Goal: Go to known website: Access a specific website the user already knows

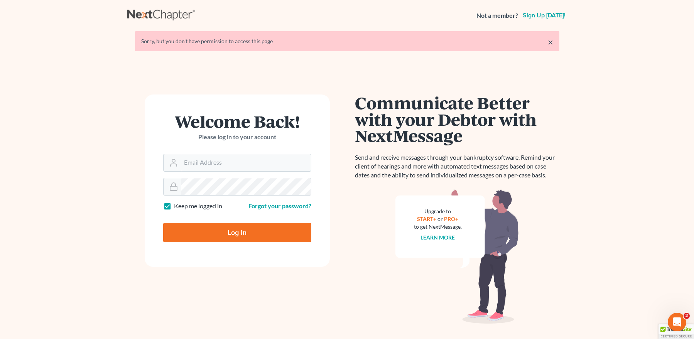
type input "[EMAIL_ADDRESS][DOMAIN_NAME]"
click at [236, 229] on input "Log In" at bounding box center [237, 232] width 148 height 19
type input "Thinking..."
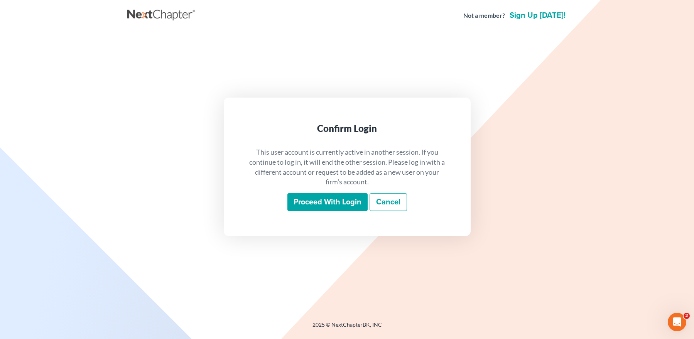
click at [298, 202] on input "Proceed with login" at bounding box center [328, 202] width 80 height 18
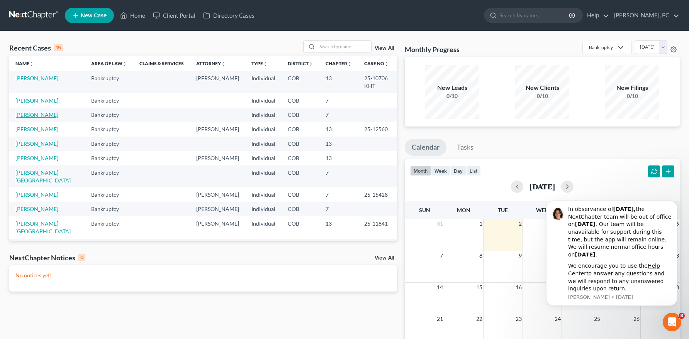
click at [40, 113] on link "[PERSON_NAME]" at bounding box center [36, 115] width 43 height 7
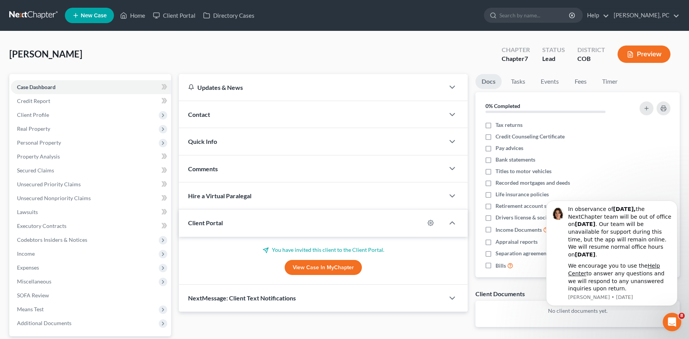
click at [297, 267] on link "View Case in MyChapter" at bounding box center [322, 267] width 77 height 15
